Goal: Communication & Community: Answer question/provide support

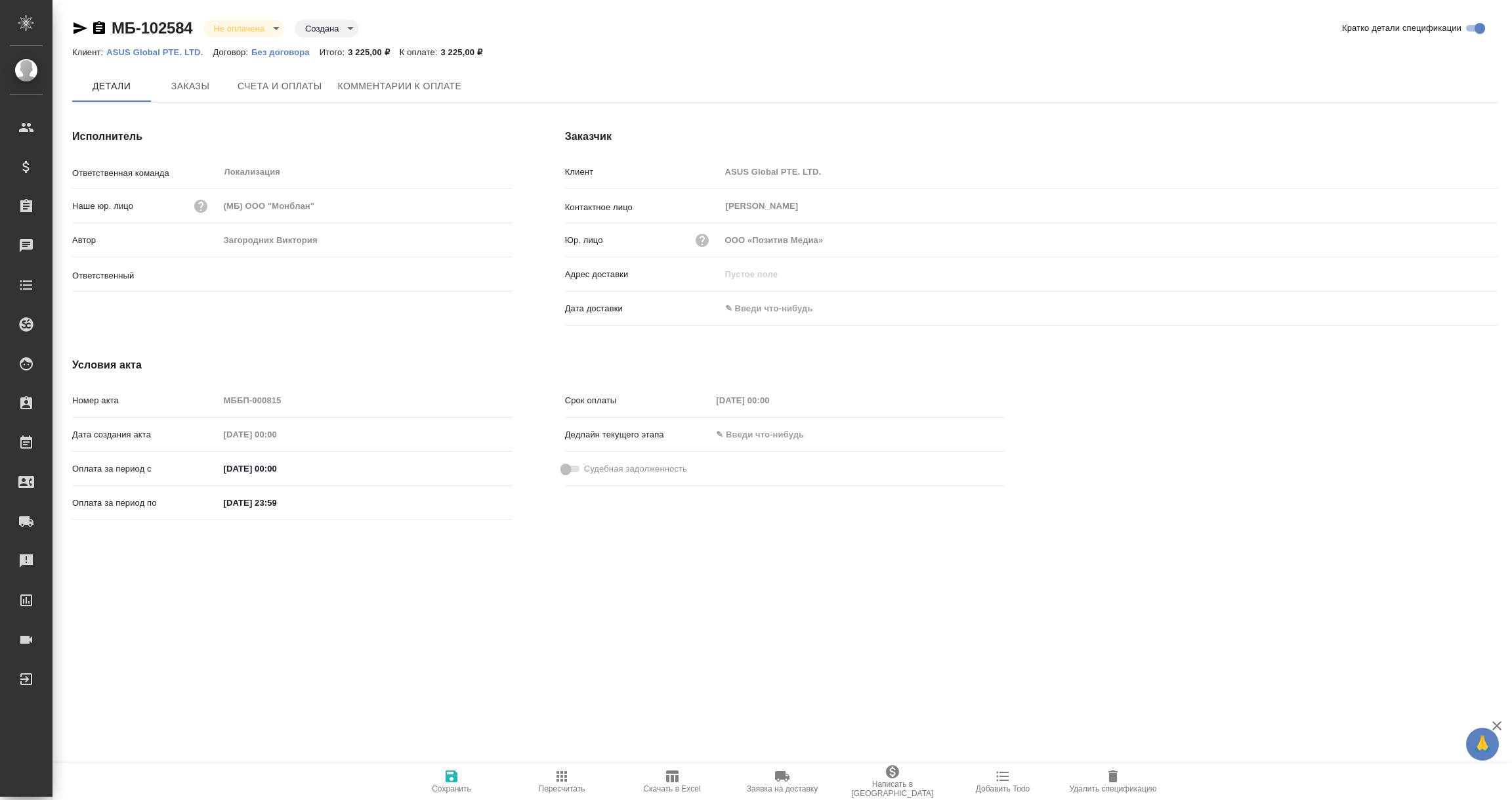
click at [408, 86] on span "Комментарии к оплате" at bounding box center [400, 86] width 124 height 16
type input "[PERSON_NAME]"
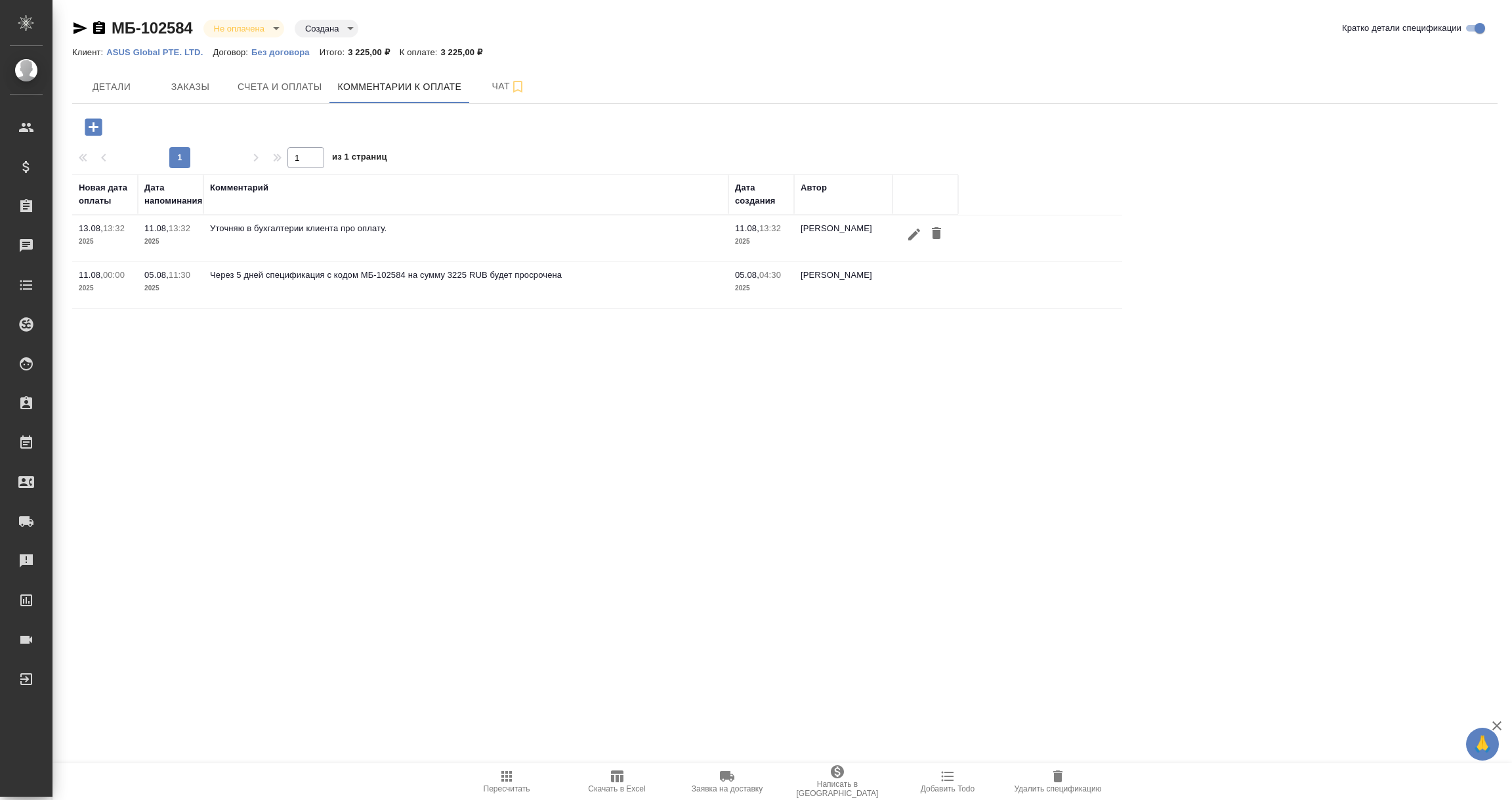
click at [913, 231] on icon "button" at bounding box center [914, 234] width 16 height 16
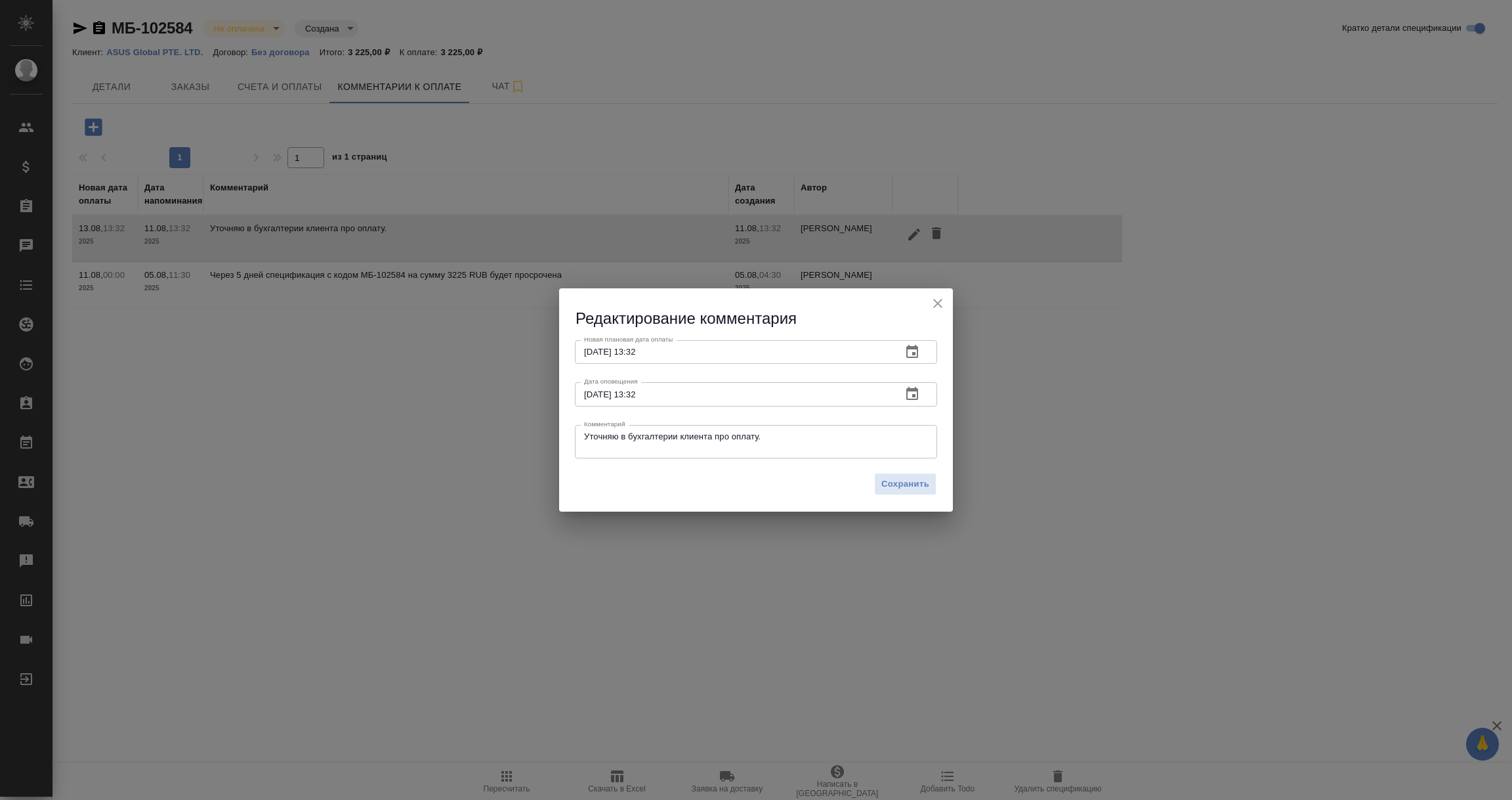
click at [911, 390] on icon "button" at bounding box center [912, 393] width 11 height 13
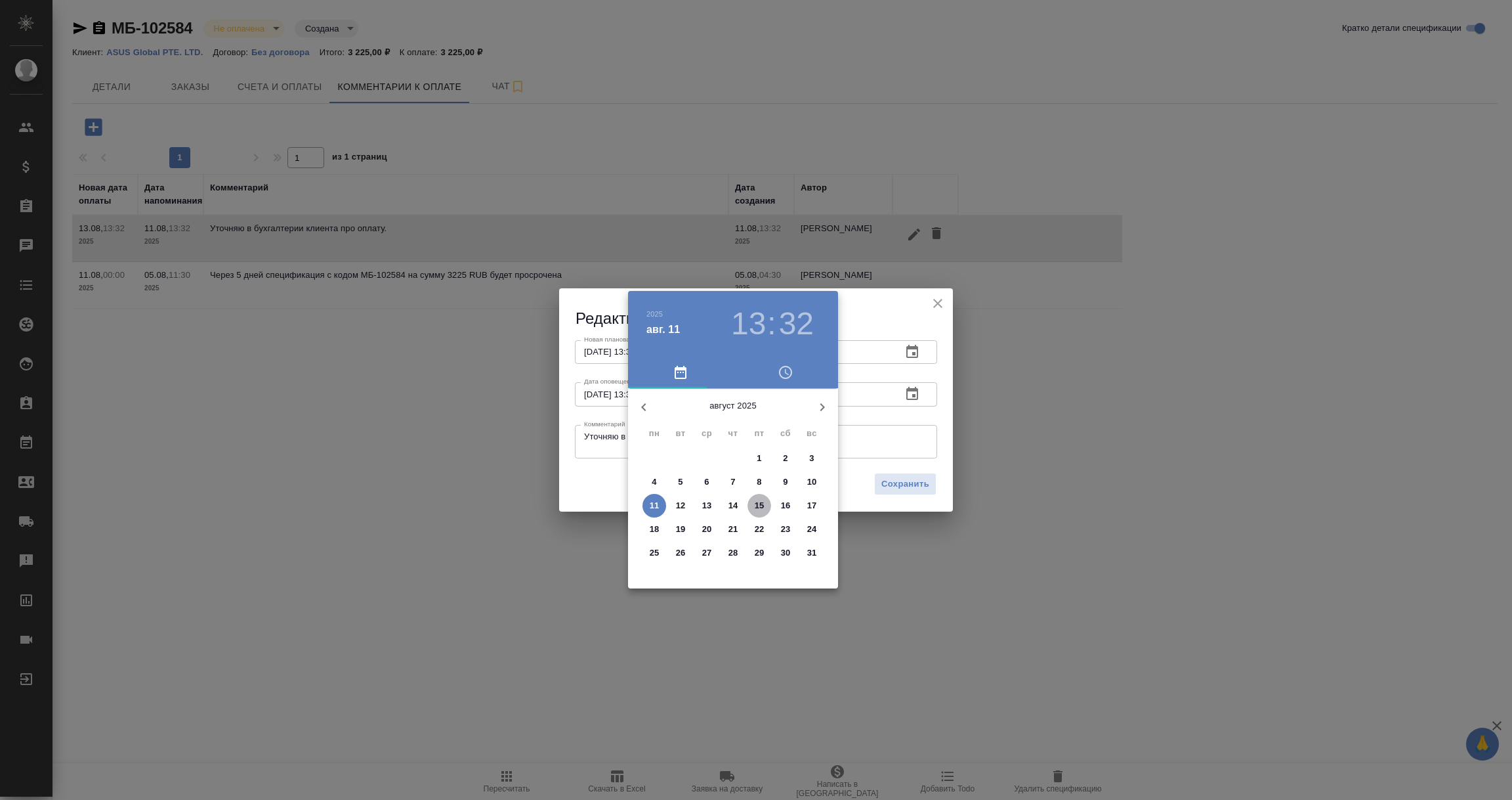
click at [760, 507] on p "15" at bounding box center [760, 506] width 10 height 13
type input "[DATE] 13:32"
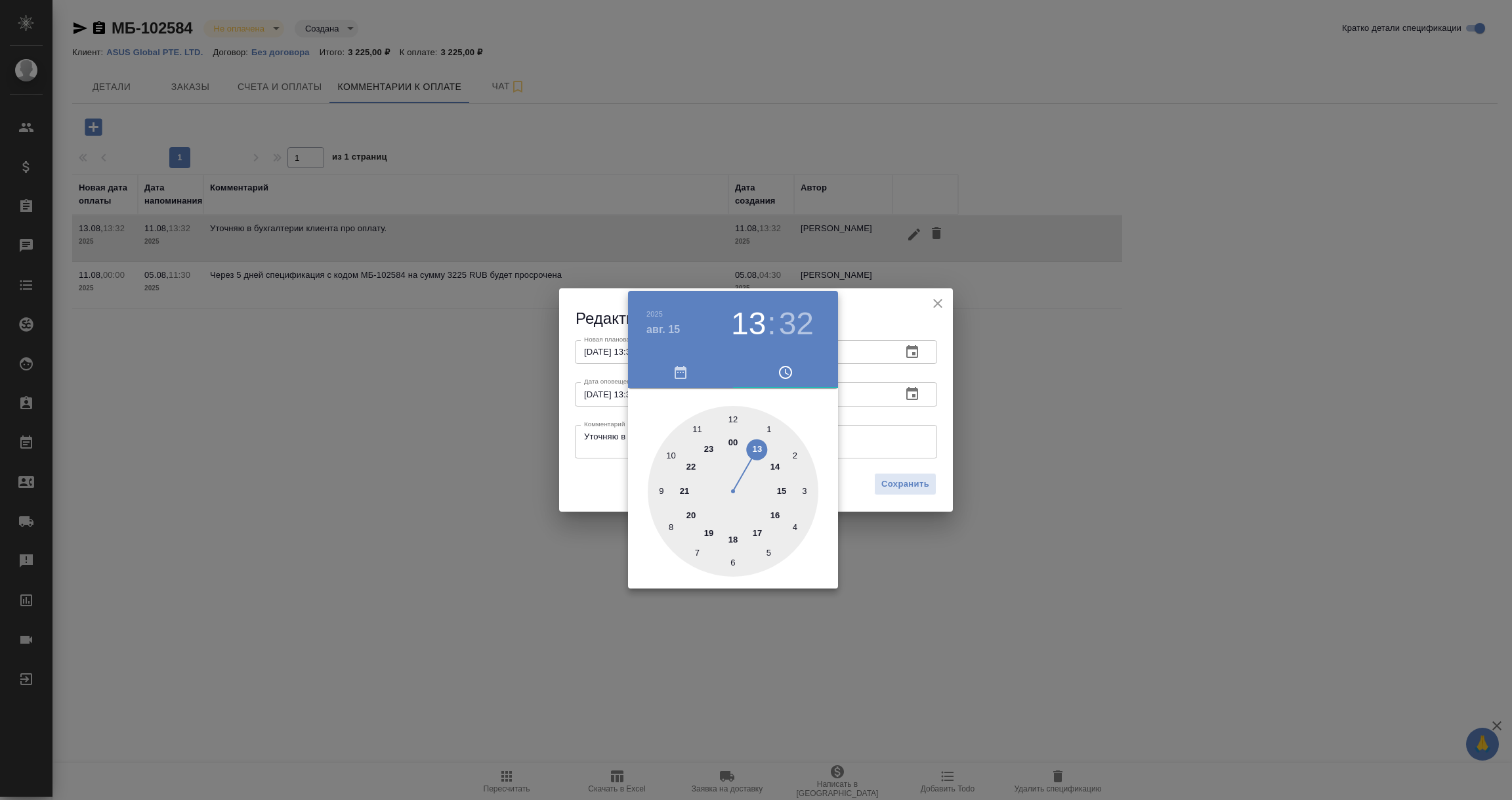
click at [954, 434] on div at bounding box center [756, 400] width 1512 height 800
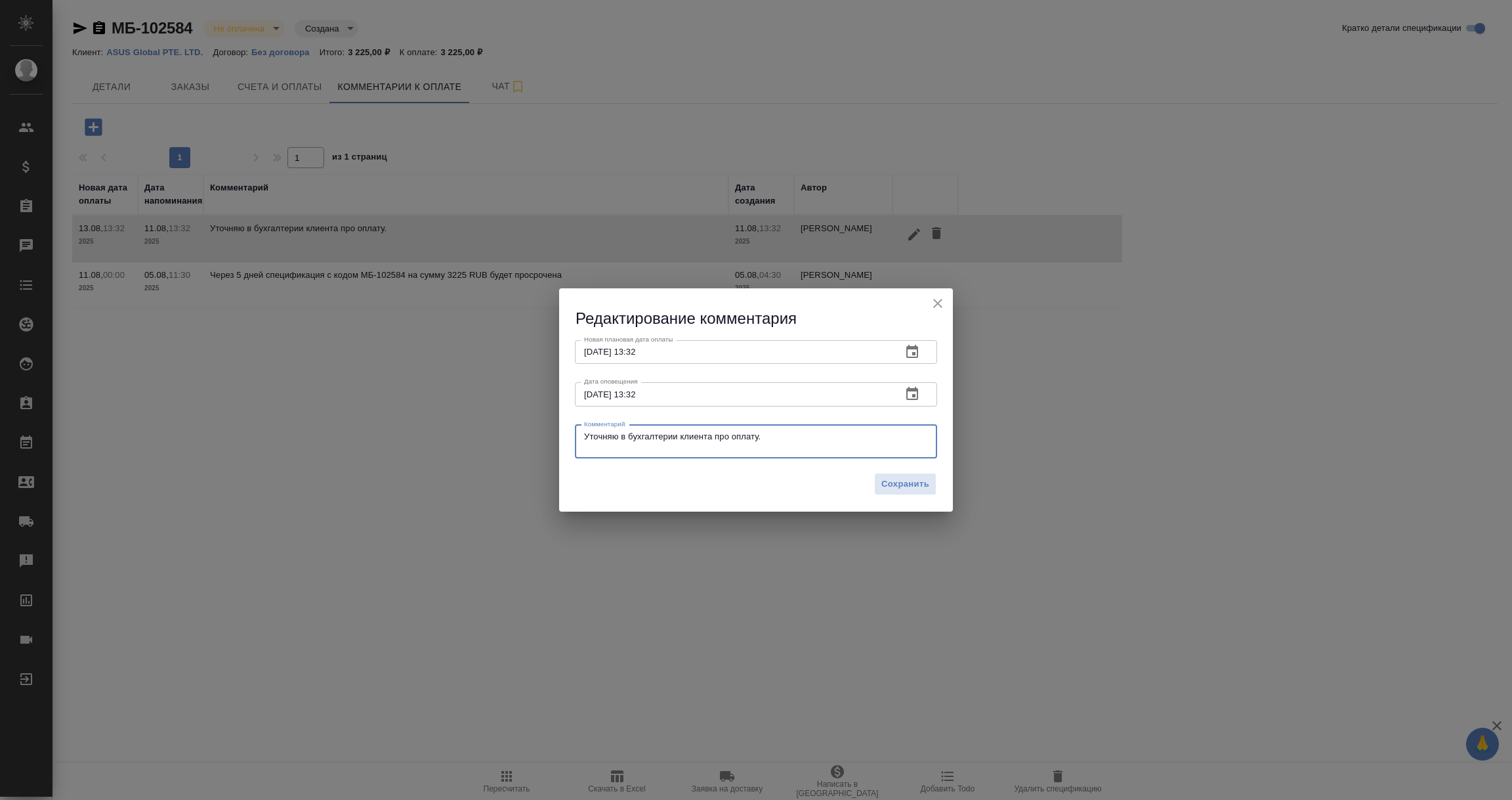
drag, startPoint x: 782, startPoint y: 438, endPoint x: 466, endPoint y: 421, distance: 316.5
click at [466, 421] on div "Редактирование комментария Новая плановая дата оплаты [DATE] 13:32 Новая планов…" at bounding box center [756, 400] width 1512 height 800
paste textarea "[PERSON_NAME], добрый день! Прошу прощения за задержку. На этой неделе обязател…"
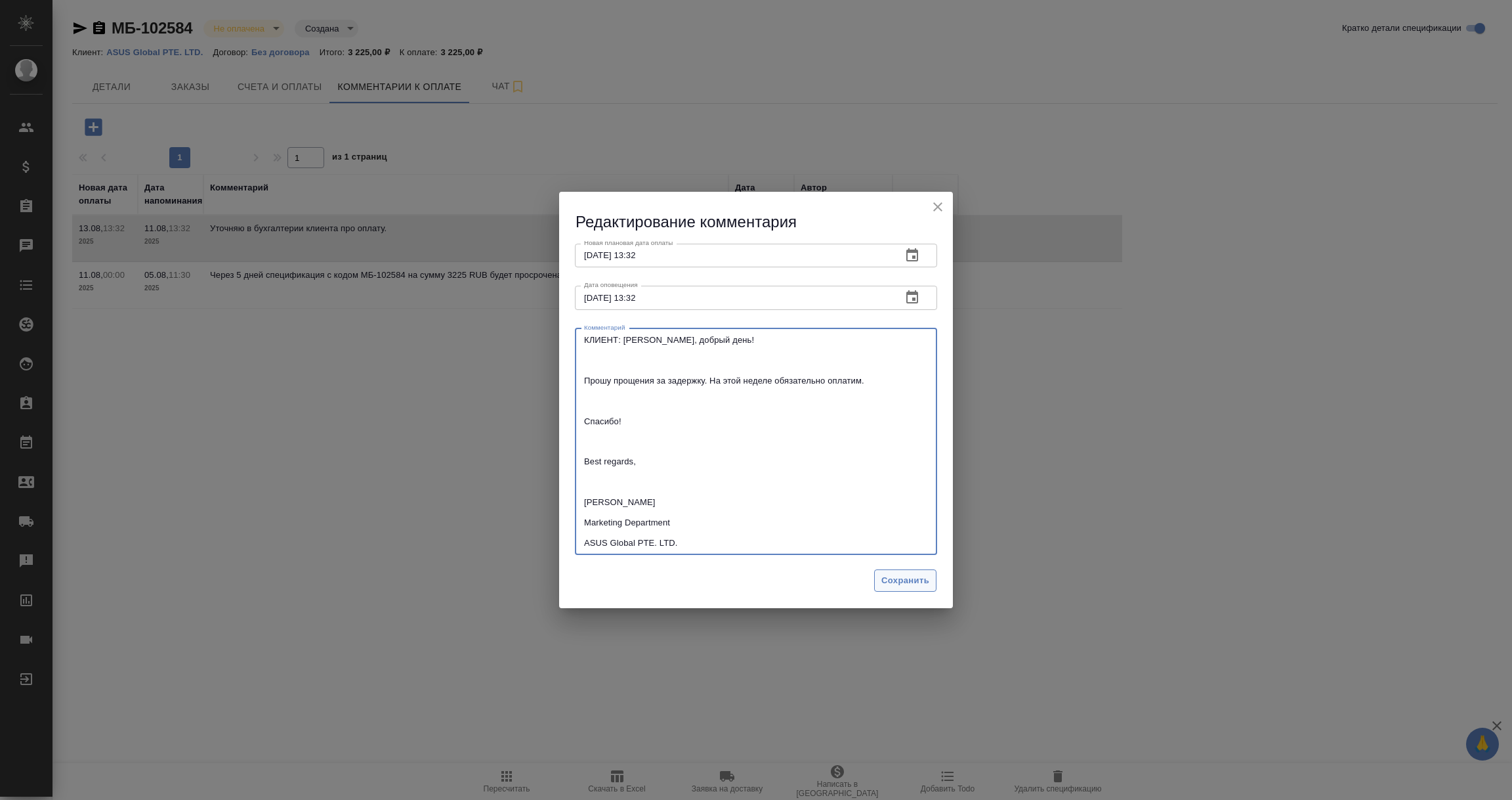
type textarea "КЛИЕНТ: [PERSON_NAME], добрый день! Прошу прощения за задержку. На этой неделе …"
click at [905, 574] on span "Сохранить" at bounding box center [905, 581] width 48 height 15
